Goal: Check status: Check status

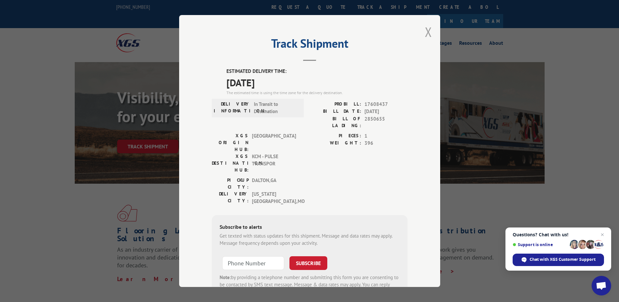
click at [425, 35] on button "Close modal" at bounding box center [428, 31] width 7 height 17
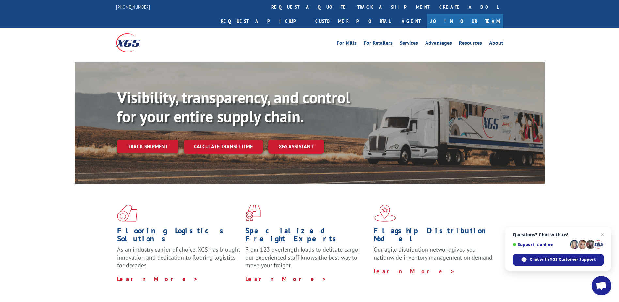
click at [162, 139] on link "Track shipment" at bounding box center [147, 146] width 61 height 14
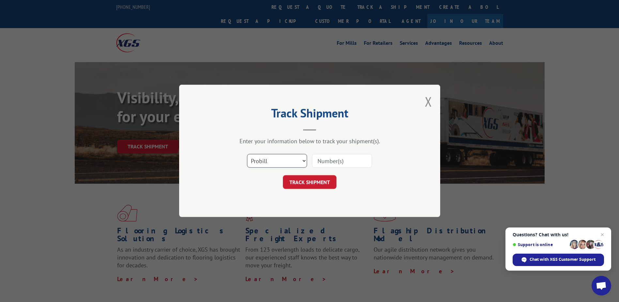
click at [288, 161] on select "Select category... Probill BOL PO" at bounding box center [277, 161] width 60 height 14
select select "bol"
click at [247, 154] on select "Select category... Probill BOL PO" at bounding box center [277, 161] width 60 height 14
click at [353, 161] on input at bounding box center [342, 161] width 60 height 14
click at [336, 155] on input at bounding box center [342, 161] width 60 height 14
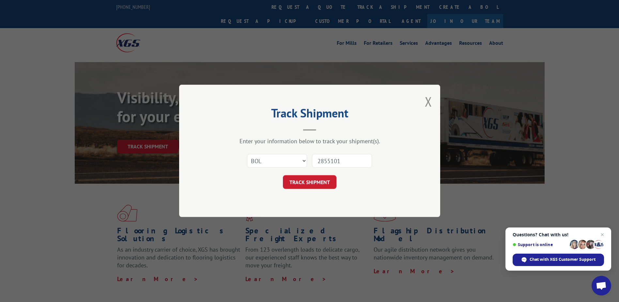
type input "2855101"
click at [299, 173] on form "Select category... Probill BOL PO 2855101 TRACK SHIPMENT" at bounding box center [310, 169] width 196 height 39
click at [302, 178] on button "TRACK SHIPMENT" at bounding box center [310, 182] width 54 height 14
